Goal: Communication & Community: Answer question/provide support

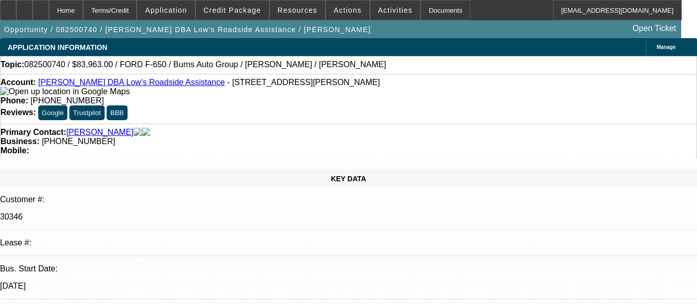
select select "0"
select select "6"
select select "0"
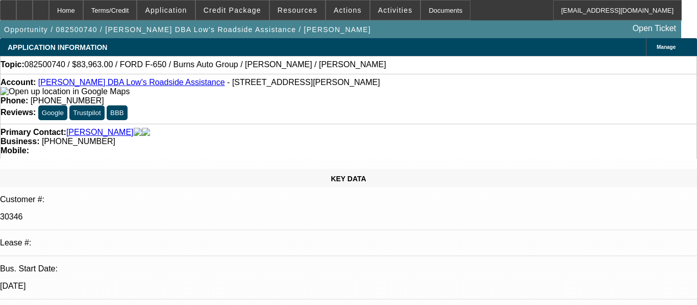
select select "0"
select select "6"
select select "0"
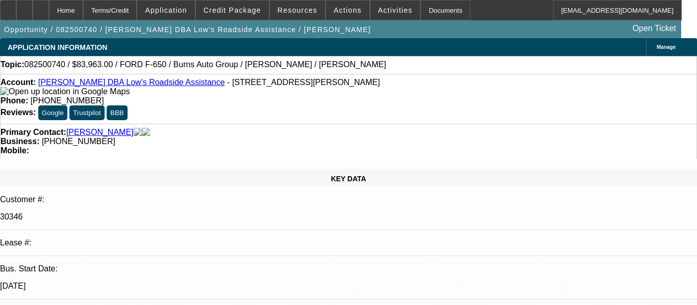
select select "0"
select select "6"
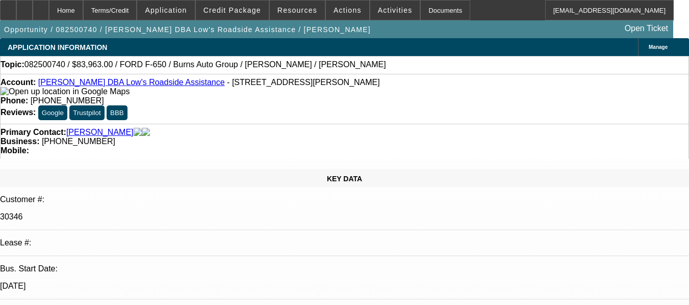
radio input "true"
paste textarea "GOOD PAY HISTORY, HOWEVER, I WANT TO HIGHLIGHT CUSTOMER REQUESTED TO PUSH HIS 1…"
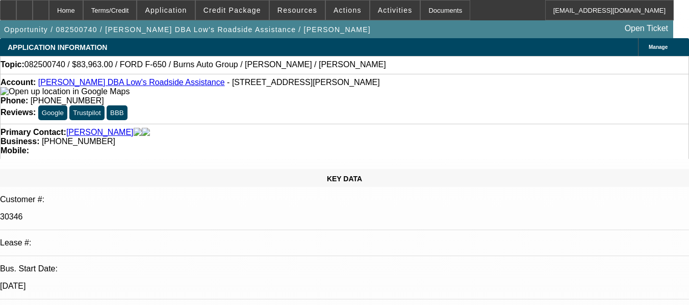
scroll to position [24, 0]
type textarea "GOOD PAY HISTORY, HOWEVER, I WANT TO HIGHLIGHT CUSTOMER HAD REQUESTED TO PUSH H…"
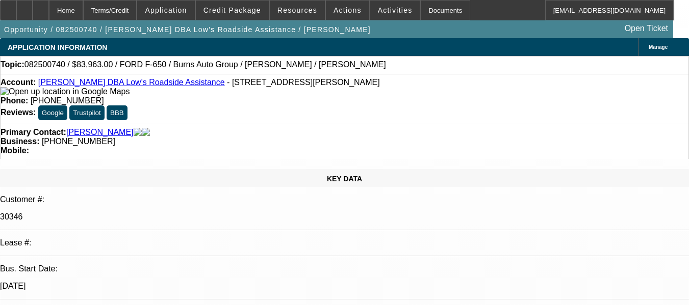
radio input "true"
